Goal: Task Accomplishment & Management: Manage account settings

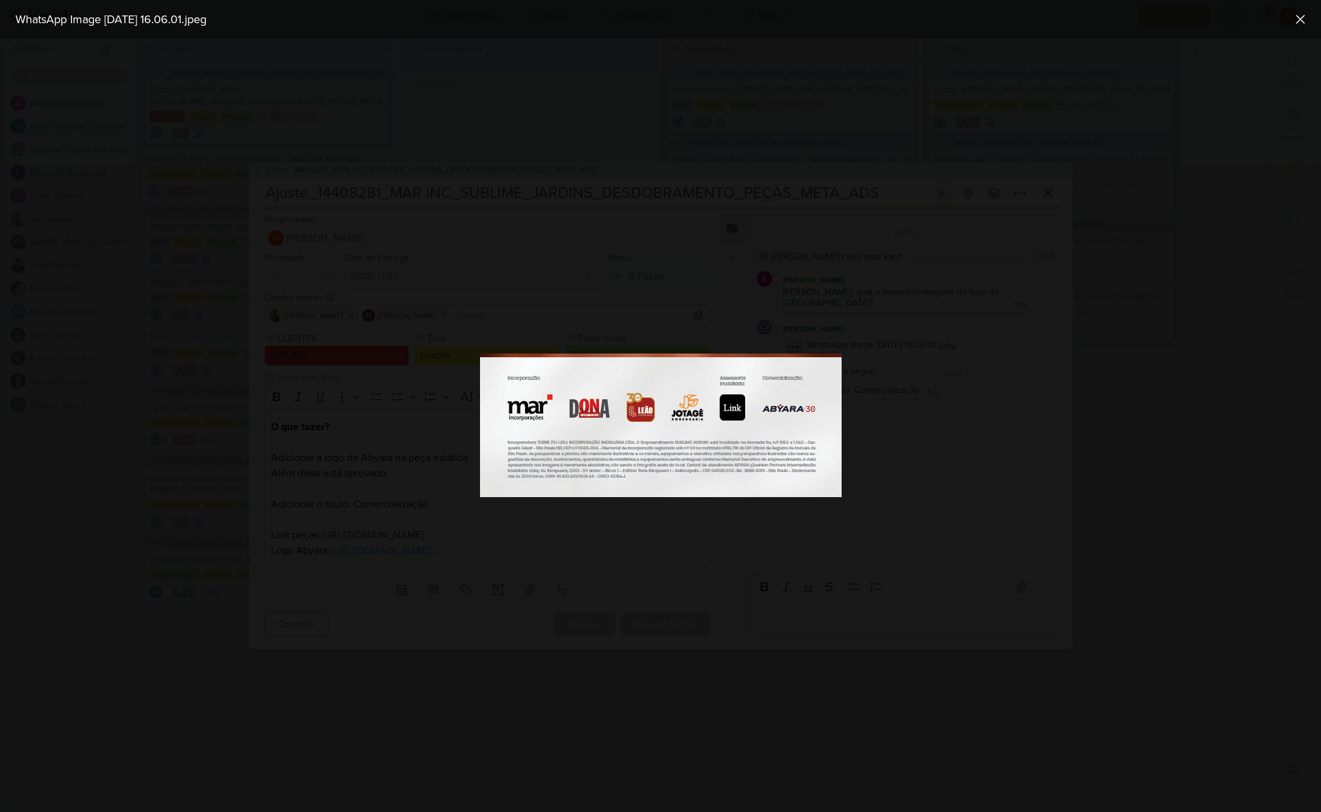
click at [283, 618] on div at bounding box center [660, 425] width 1321 height 773
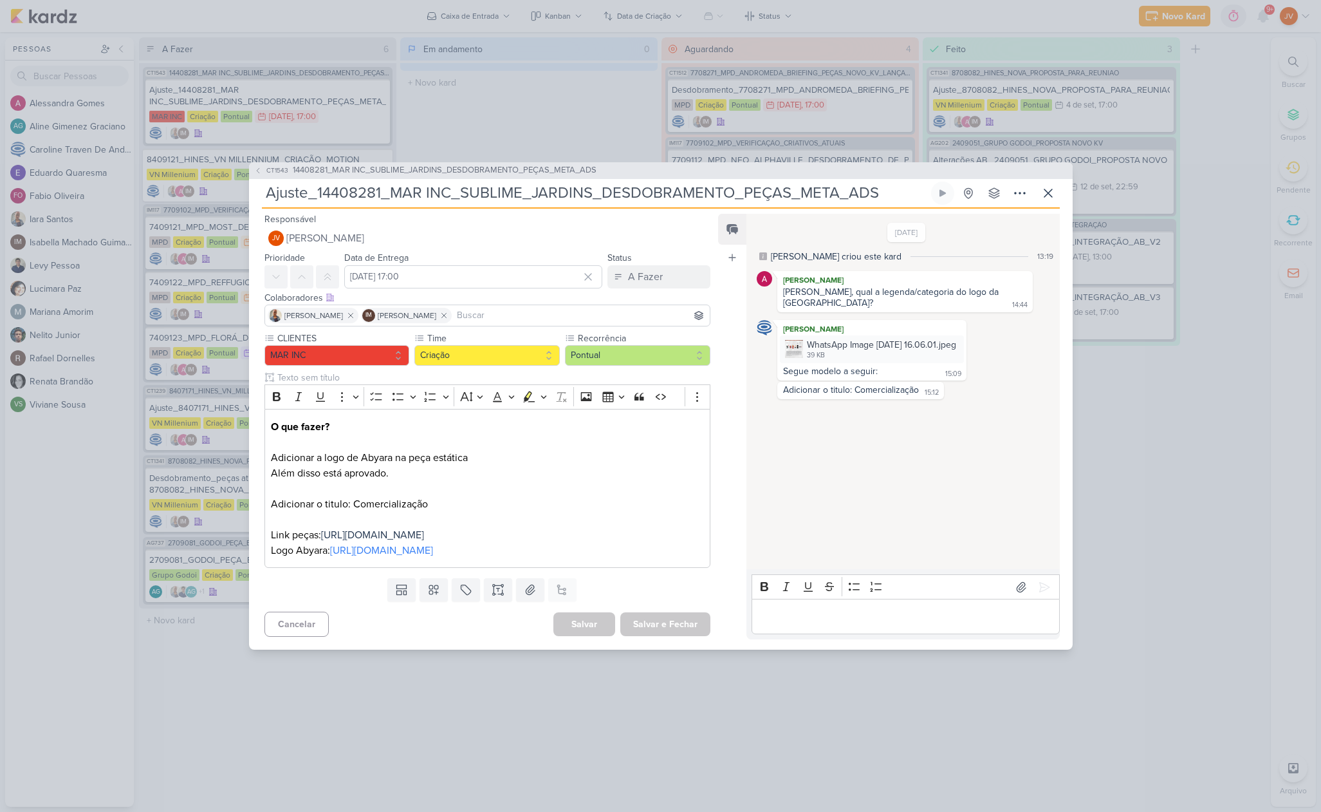
click at [798, 617] on p "Editor editing area: main" at bounding box center [906, 616] width 294 height 15
click at [1040, 581] on icon at bounding box center [1044, 587] width 13 height 13
click at [662, 633] on div "Salvar e Fechar Ctrl + Enter" at bounding box center [665, 624] width 90 height 24
click at [642, 269] on div "A Fazer" at bounding box center [645, 276] width 35 height 15
click at [638, 342] on div "Aguardando" at bounding box center [644, 349] width 49 height 14
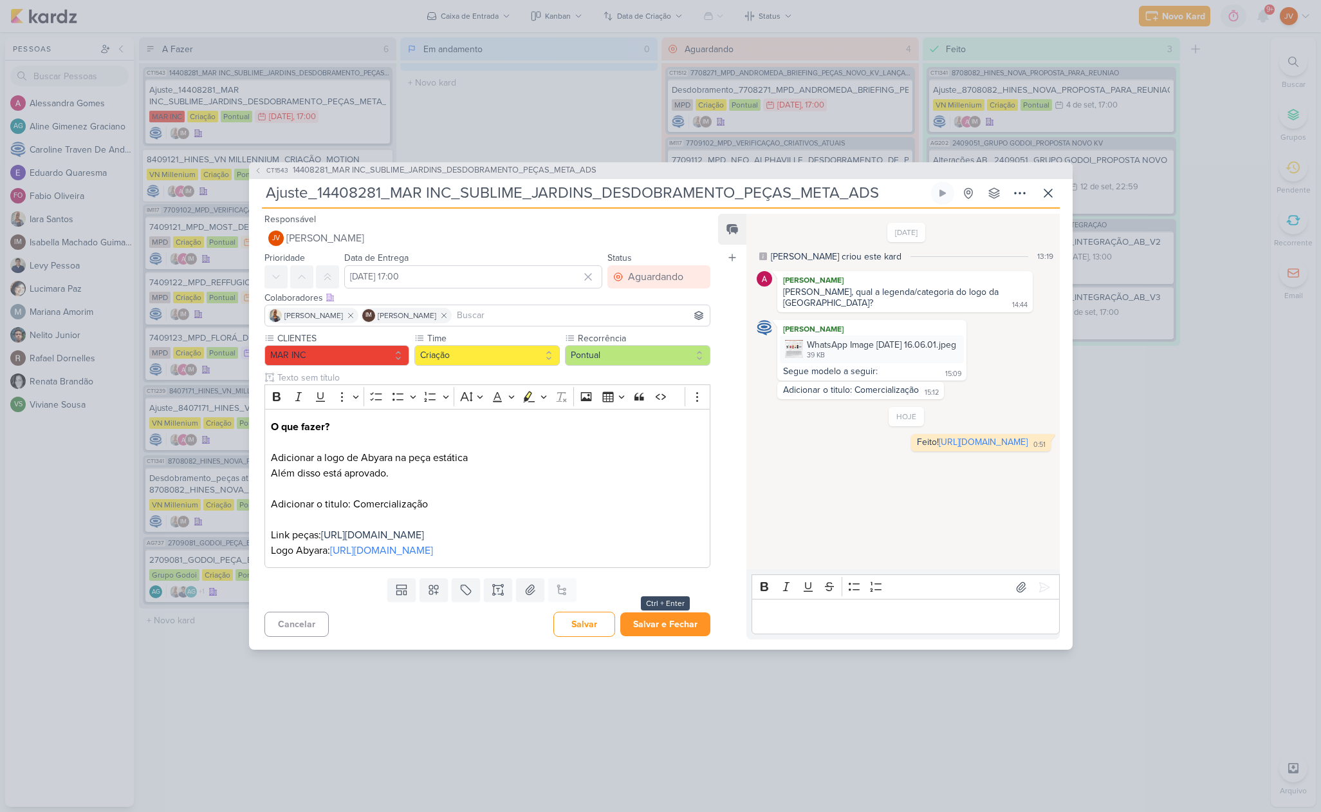
click at [655, 629] on button "Salvar e Fechar" at bounding box center [665, 624] width 90 height 24
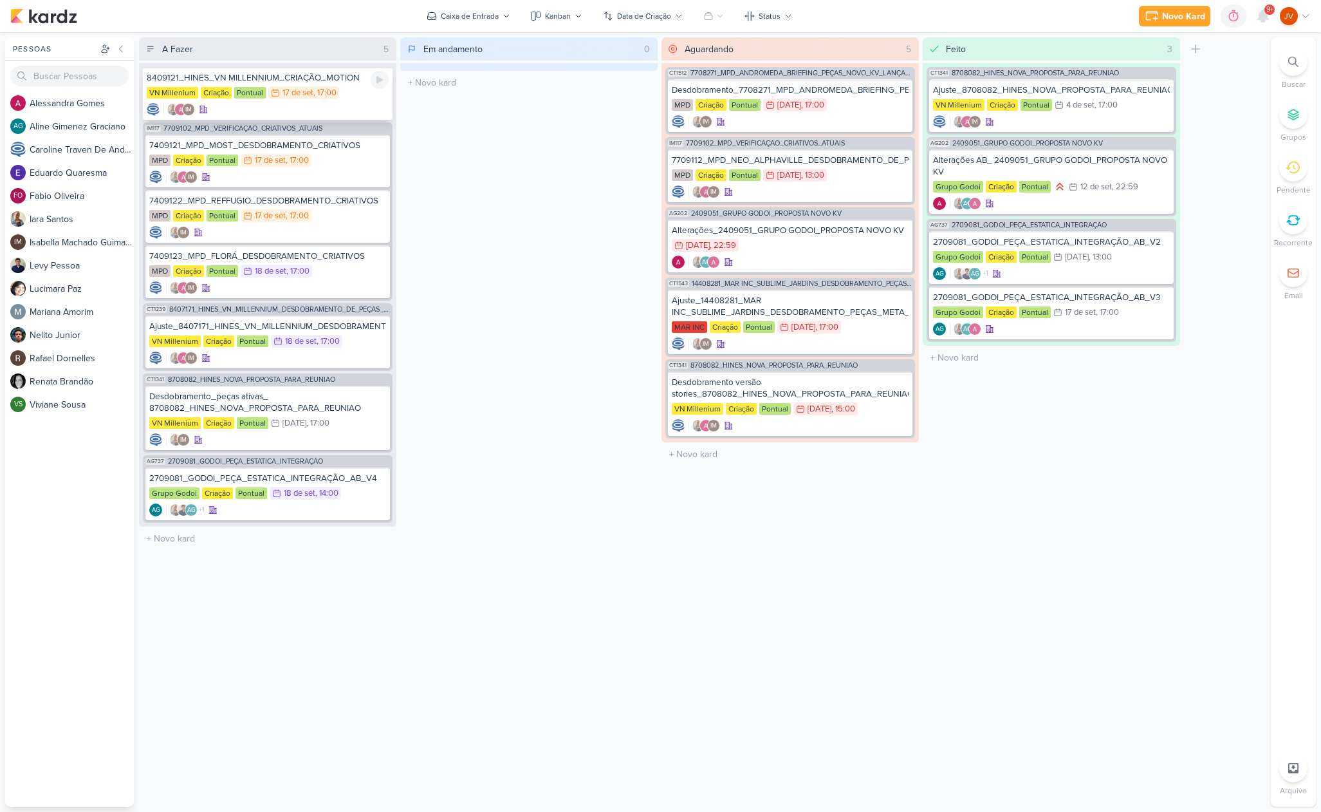
click at [288, 82] on div "8409121_HINES_VN MILLENNIUM_CRIAÇÃO_MOTION" at bounding box center [268, 78] width 242 height 12
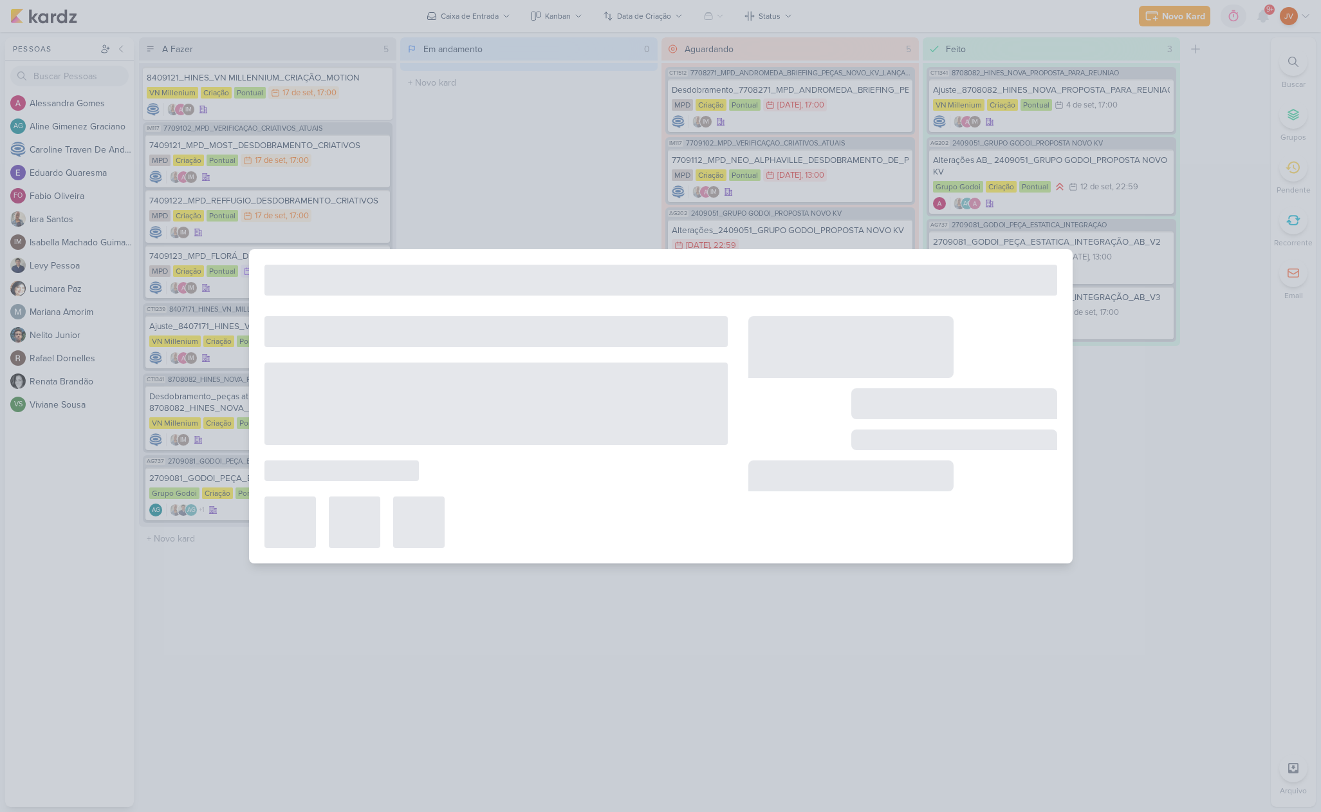
type input "8409121_HINES_VN MILLENNIUM_CRIAÇÃO_MOTION"
type input "[DATE] 17:00"
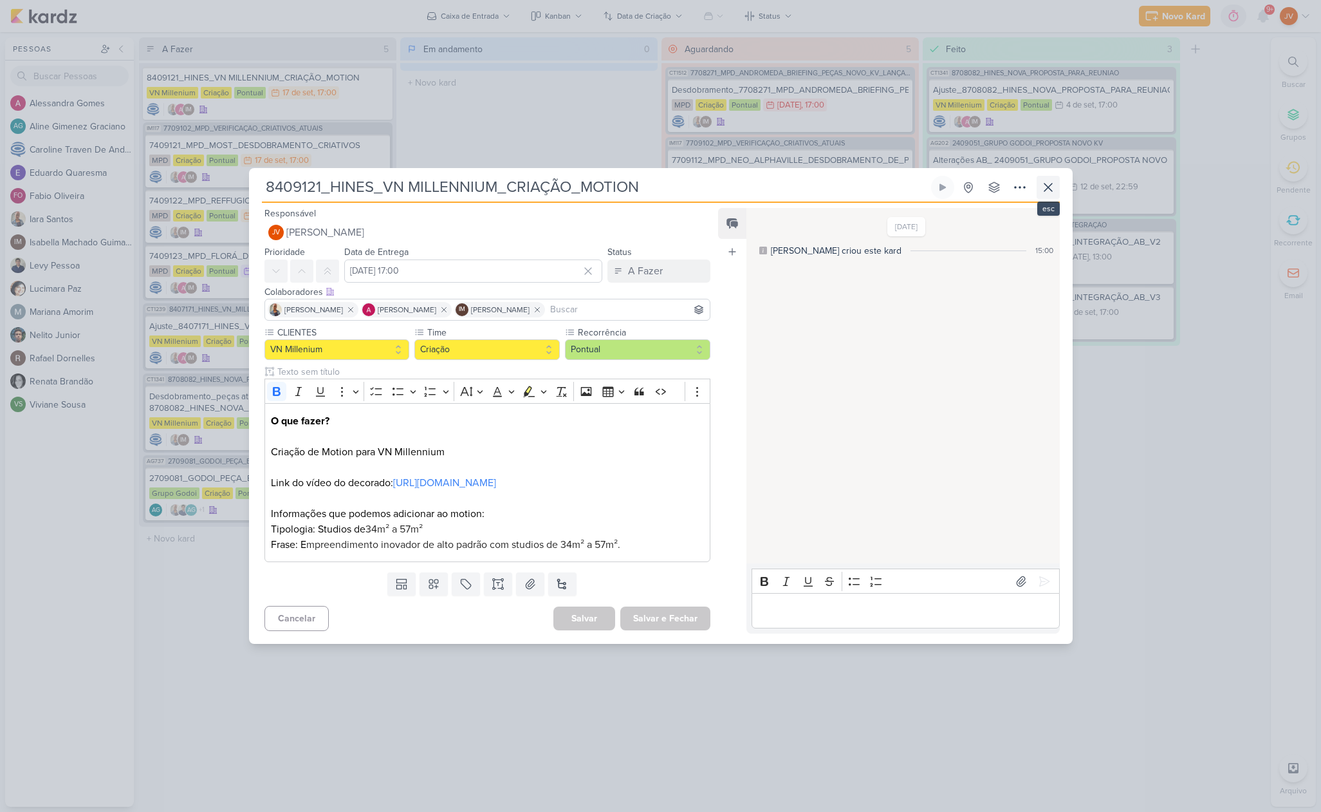
click at [1050, 183] on icon at bounding box center [1049, 187] width 8 height 8
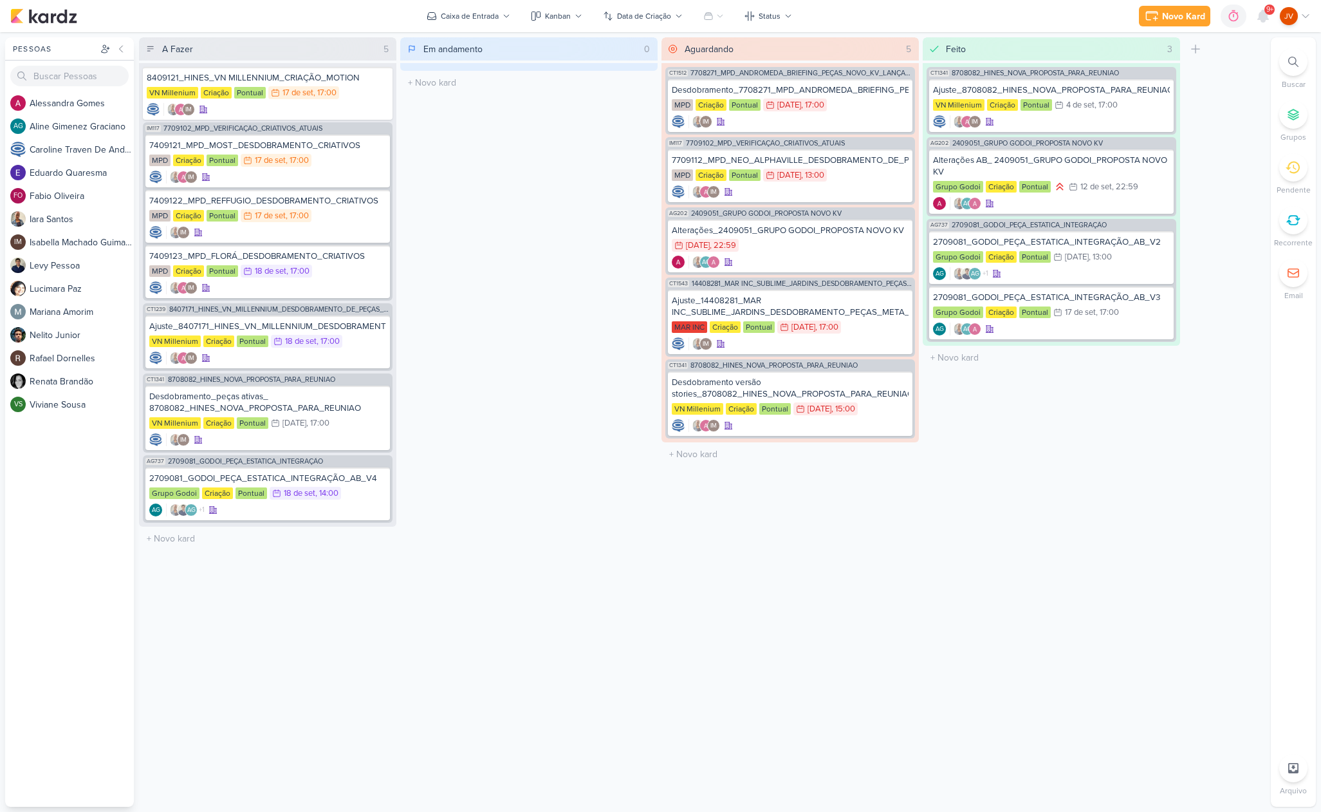
click at [569, 265] on div "Em andamento 0 Mover Para Esquerda Mover Para Direita [GEOGRAPHIC_DATA] O títul…" at bounding box center [528, 421] width 257 height 769
click at [333, 161] on div "MPD Criação Pontual 17/9 [DATE] 17:00" at bounding box center [267, 161] width 237 height 14
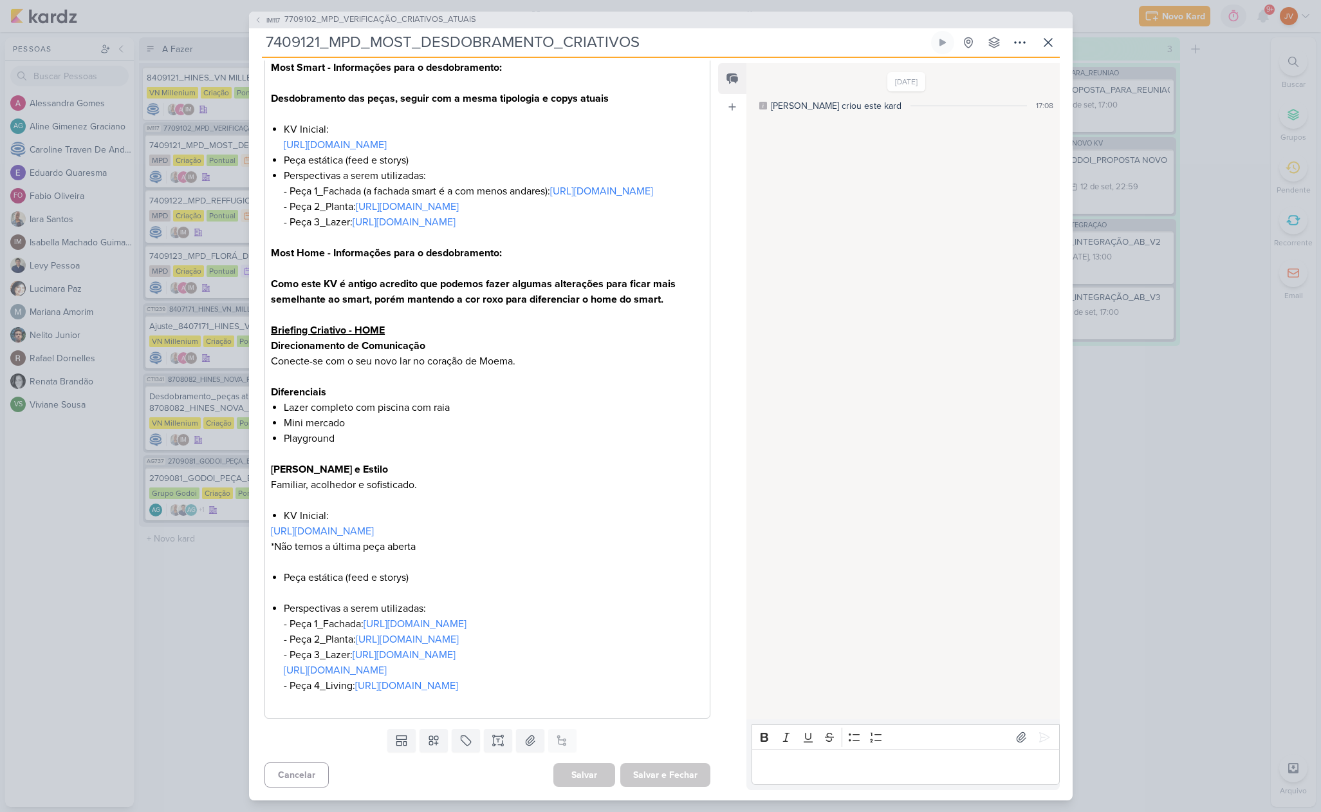
scroll to position [456, 0]
click at [214, 644] on div "IM117 7709102_MPD_VERIFICAÇÃO_CRIATIVOS_ATUAIS 7409121_MPD_MOST_DESDOBRAMENTO_C…" at bounding box center [660, 406] width 1321 height 812
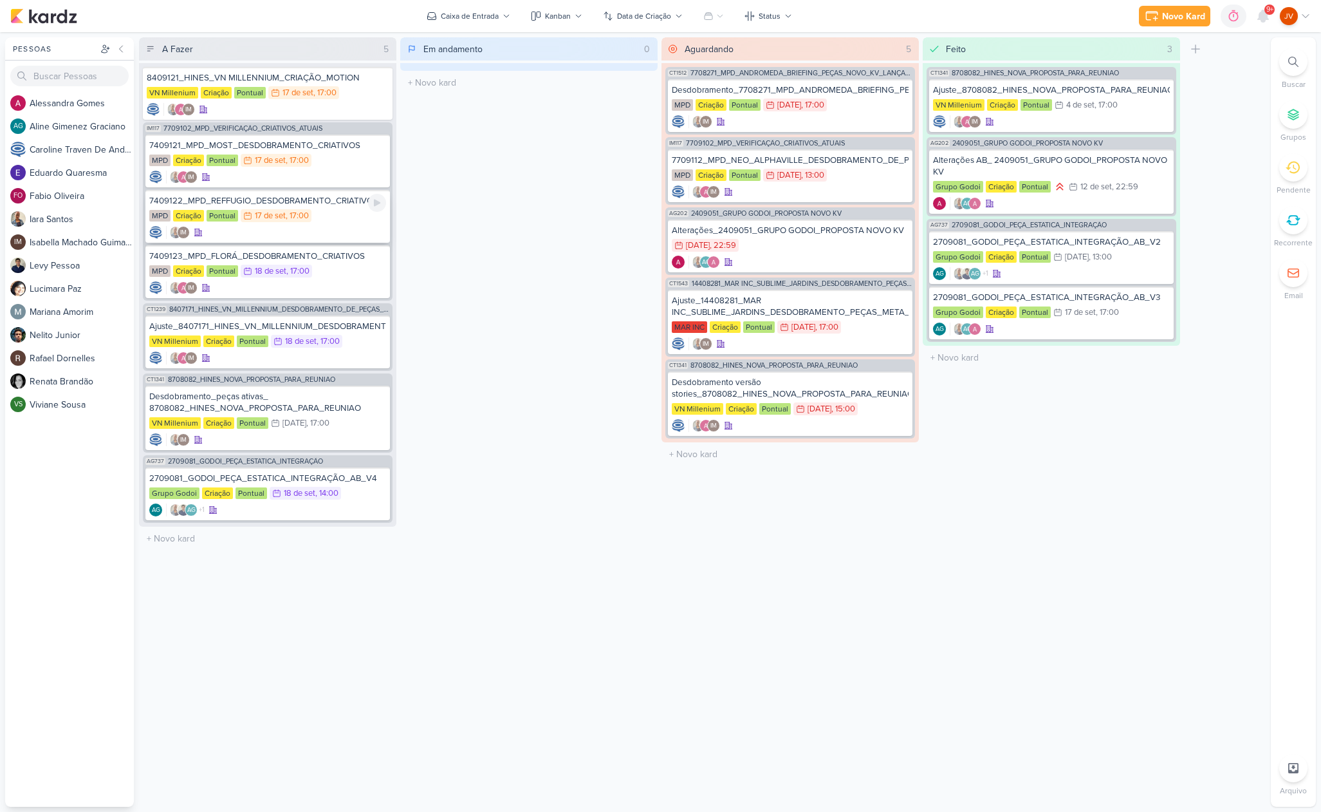
click at [336, 205] on div "7409122_MPD_REFFUGIO_DESDOBRAMENTO_CRIATIVOS" at bounding box center [267, 201] width 237 height 12
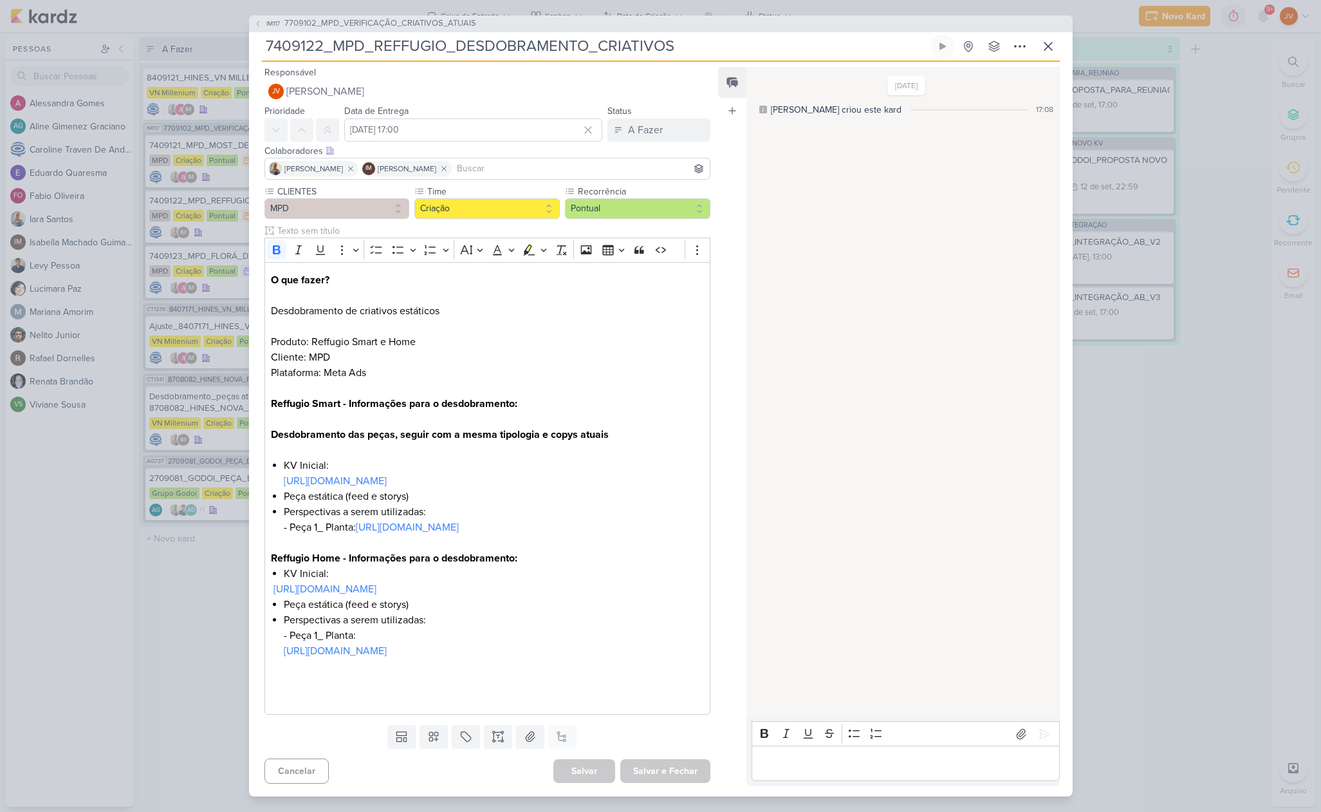
click at [214, 622] on div "IM117 7709102_MPD_VERIFICAÇÃO_CRIATIVOS_ATUAIS 7409122_MPD_REFFUGIO_DESDOBRAMEN…" at bounding box center [660, 406] width 1321 height 812
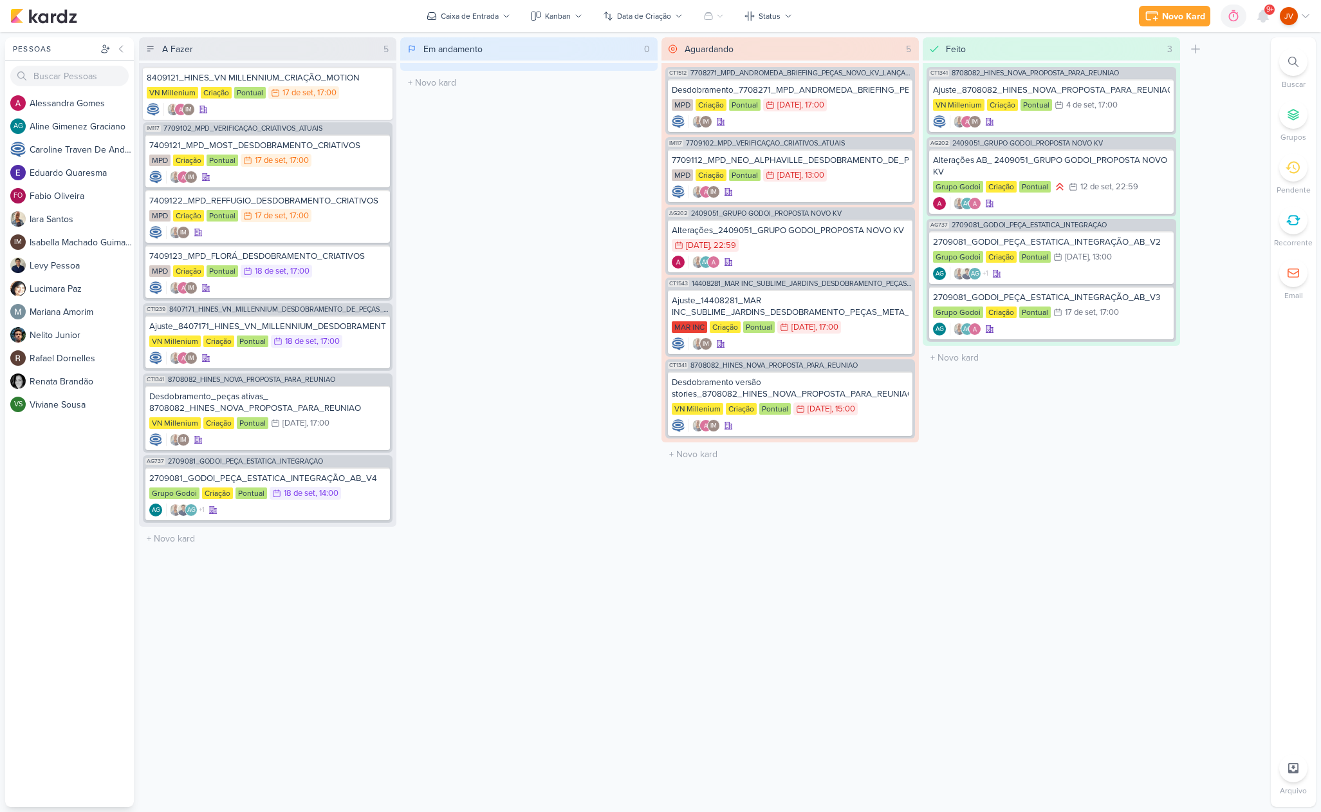
click at [248, 600] on div "A Fazer 5 Mover Para Esquerda Mover Para Direita [GEOGRAPHIC_DATA] 8409121_HINE…" at bounding box center [267, 421] width 257 height 769
